Goal: Book appointment/travel/reservation

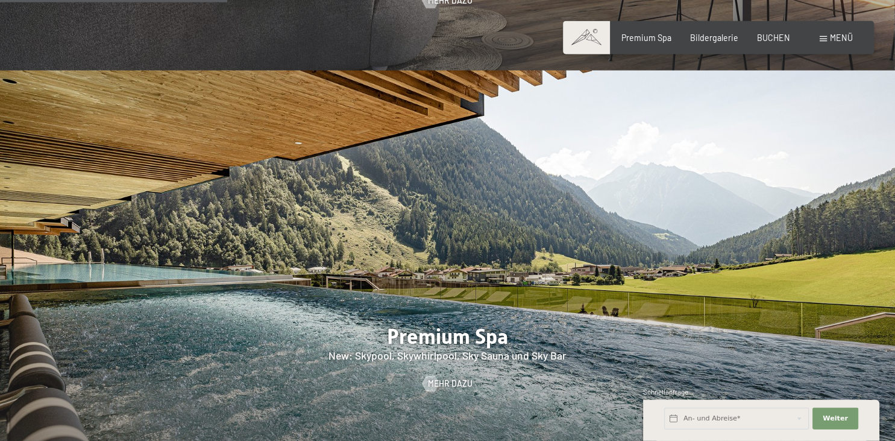
scroll to position [1288, 0]
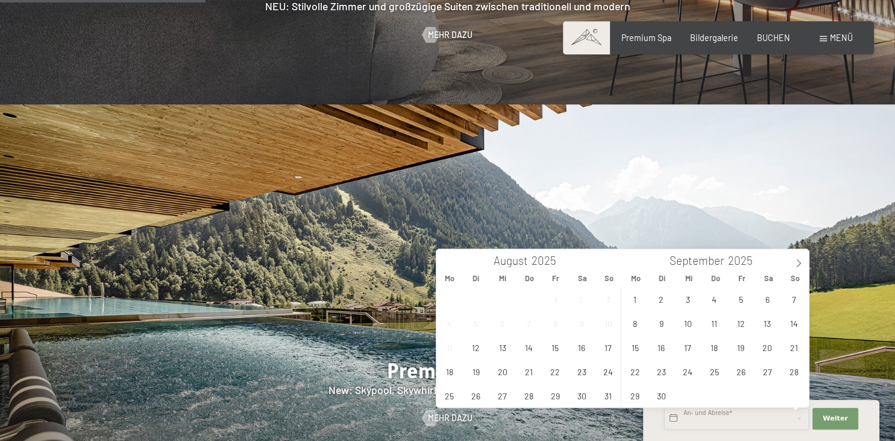
click at [676, 418] on input "text" at bounding box center [736, 419] width 145 height 22
click at [799, 262] on icon at bounding box center [799, 263] width 8 height 8
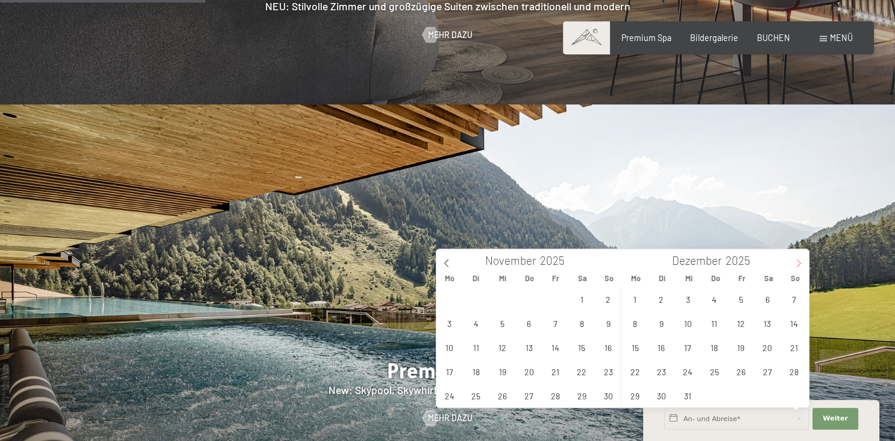
type input "2026"
click at [799, 262] on icon at bounding box center [799, 263] width 8 height 8
type input "2026"
click at [798, 262] on icon at bounding box center [799, 263] width 8 height 8
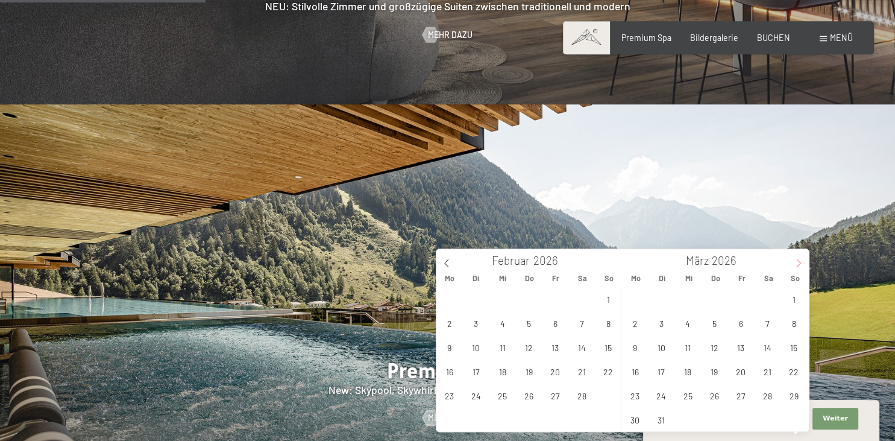
click at [798, 262] on icon at bounding box center [799, 263] width 8 height 8
click at [687, 326] on span "8" at bounding box center [688, 323] width 24 height 24
click at [799, 325] on span "12" at bounding box center [794, 323] width 24 height 24
type input "Mi. 08.04.2026 - So. 12.04.2026"
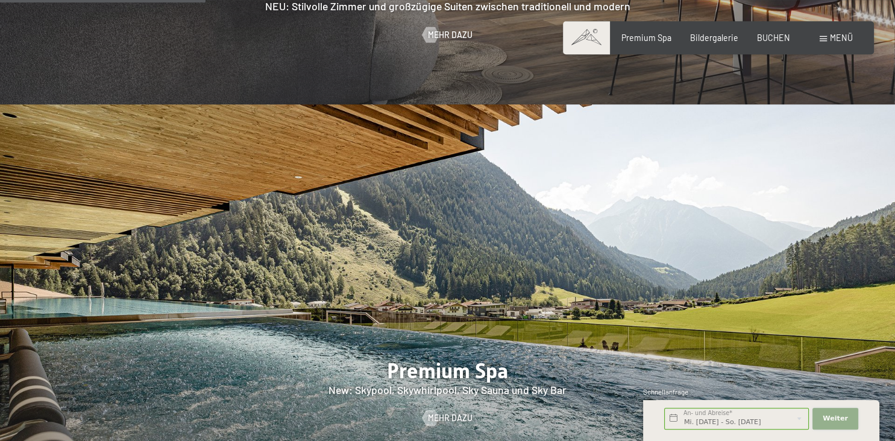
click at [839, 420] on span "Weiter" at bounding box center [835, 419] width 25 height 10
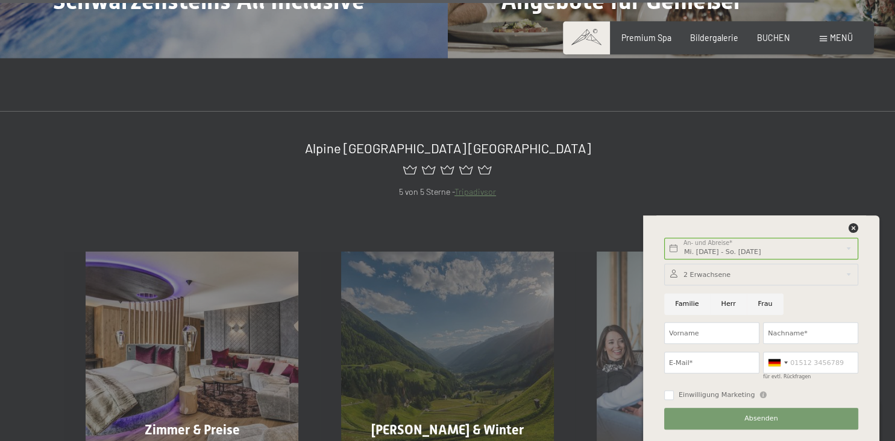
scroll to position [4628, 0]
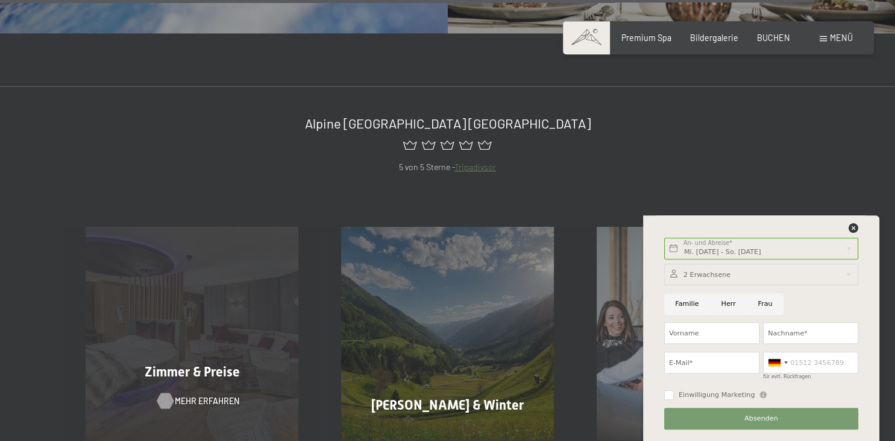
click at [204, 395] on span "Mehr erfahren" at bounding box center [207, 401] width 65 height 12
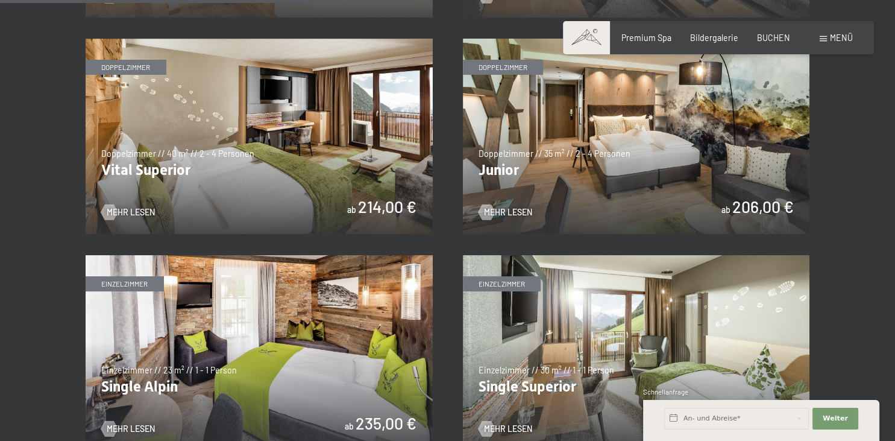
scroll to position [1558, 0]
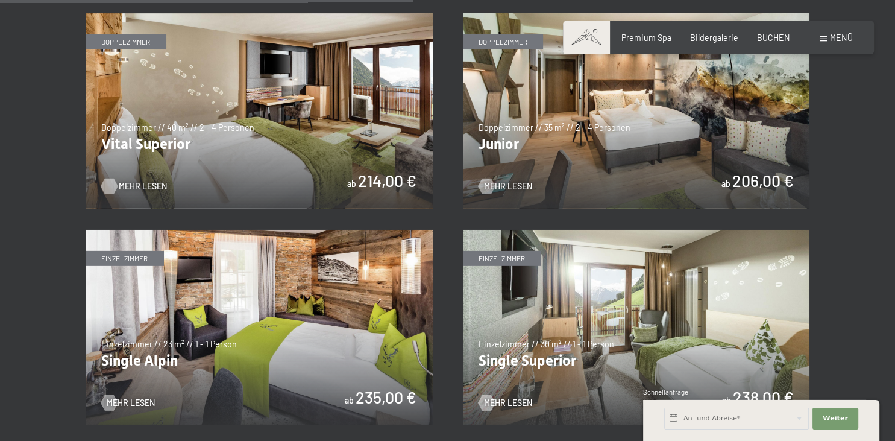
click at [134, 185] on span "Mehr Lesen" at bounding box center [143, 187] width 48 height 12
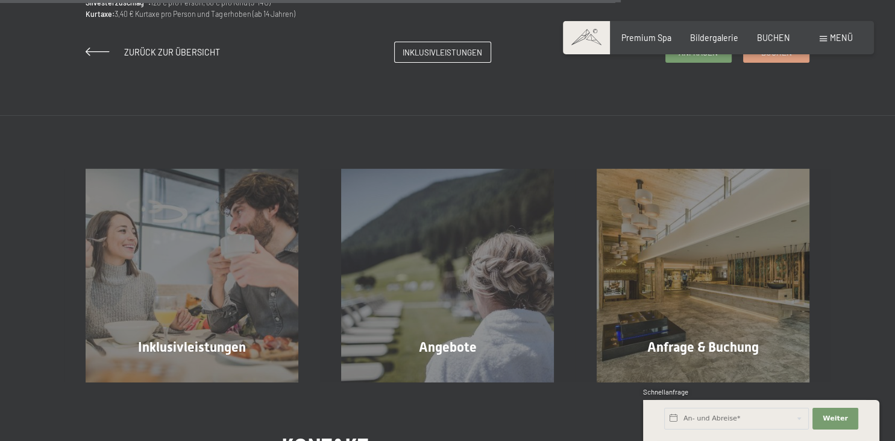
scroll to position [1068, 0]
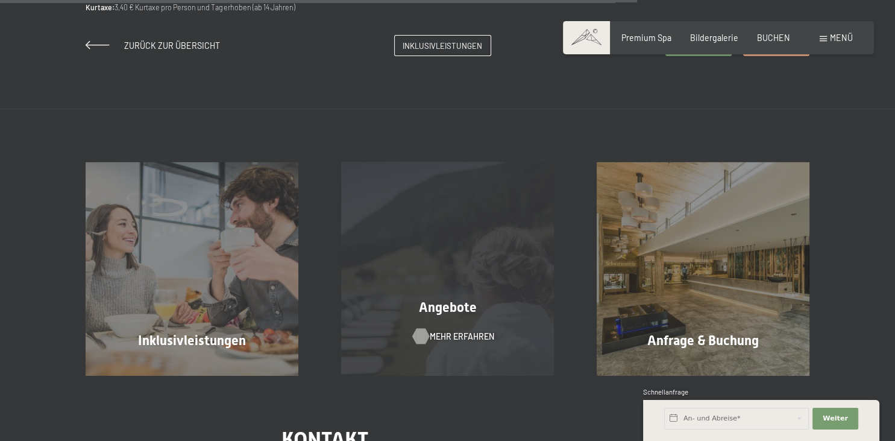
click at [467, 334] on span "Mehr erfahren" at bounding box center [462, 336] width 65 height 12
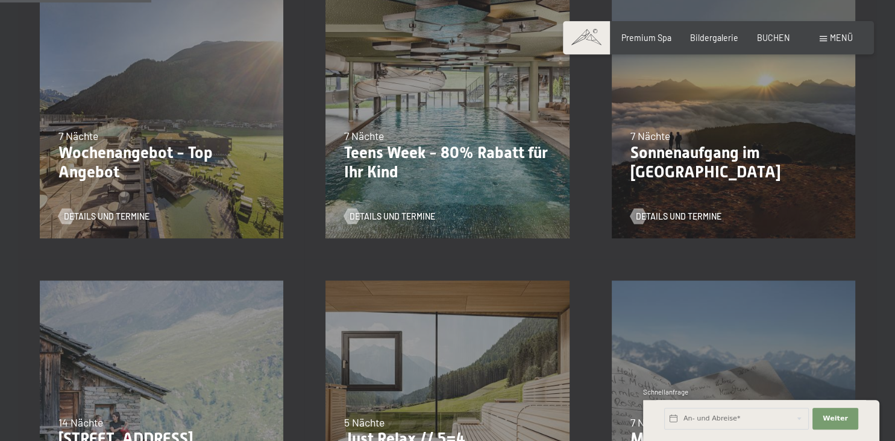
scroll to position [351, 0]
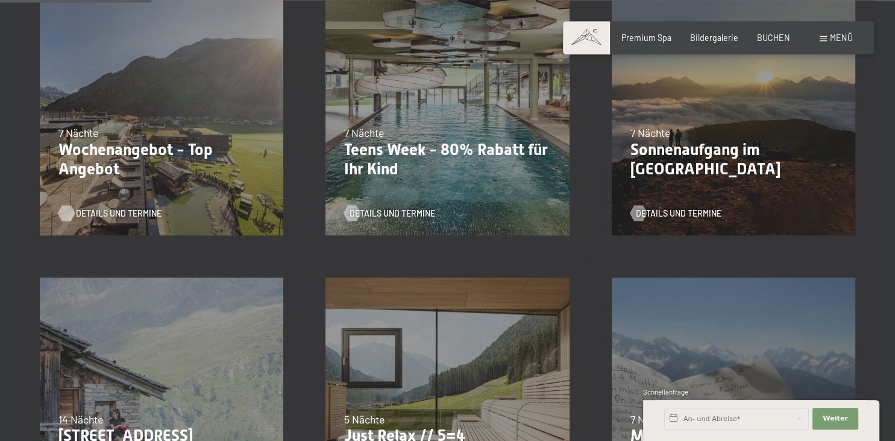
click at [107, 213] on span "Details und Termine" at bounding box center [119, 213] width 86 height 12
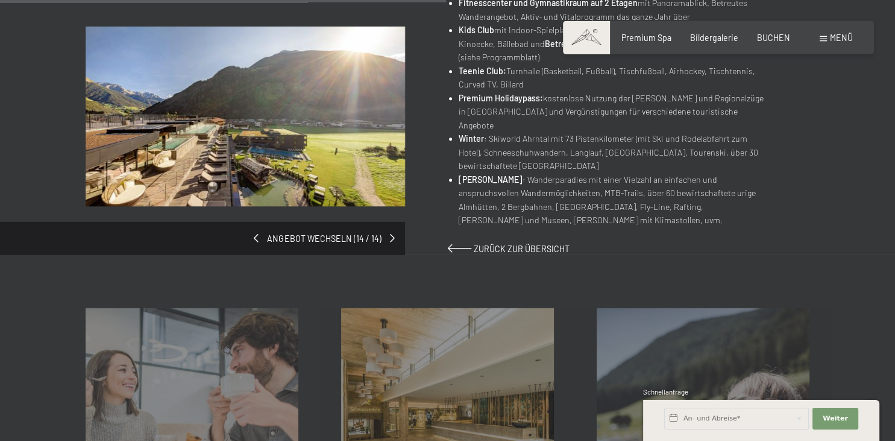
scroll to position [403, 0]
